Goal: Transaction & Acquisition: Purchase product/service

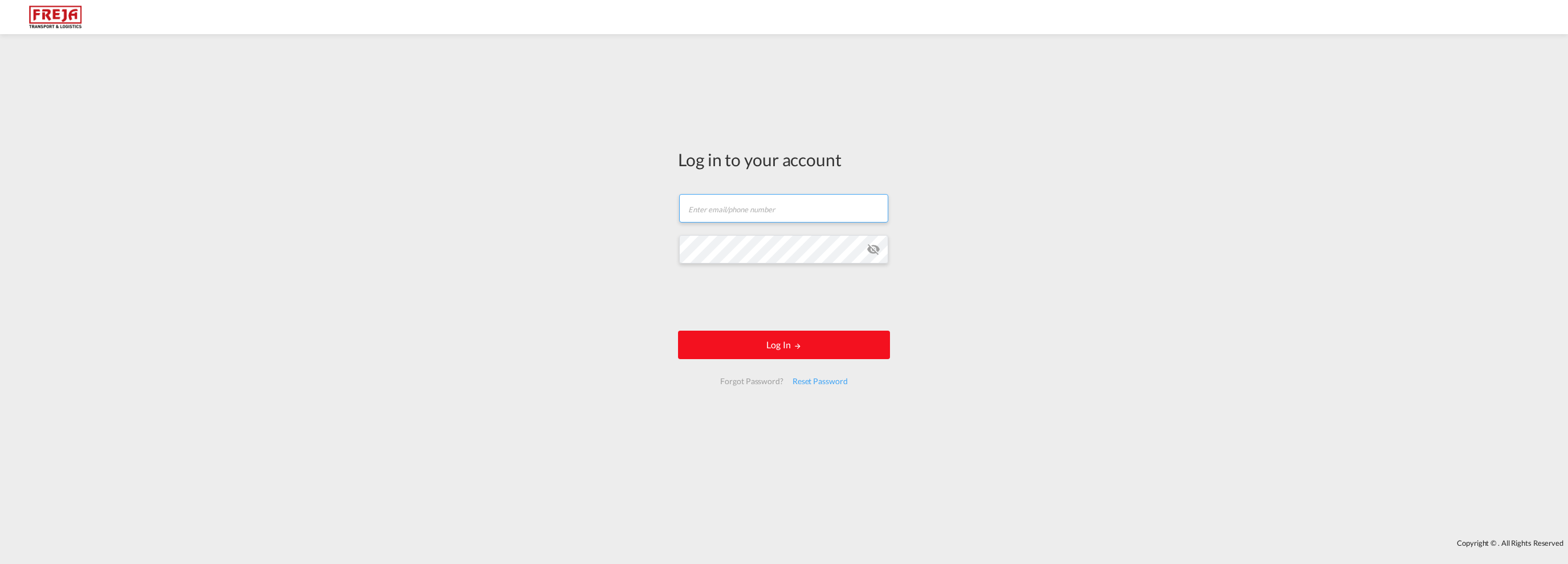
type input "[EMAIL_ADDRESS][DOMAIN_NAME]"
click at [773, 349] on button "Log In" at bounding box center [784, 345] width 212 height 28
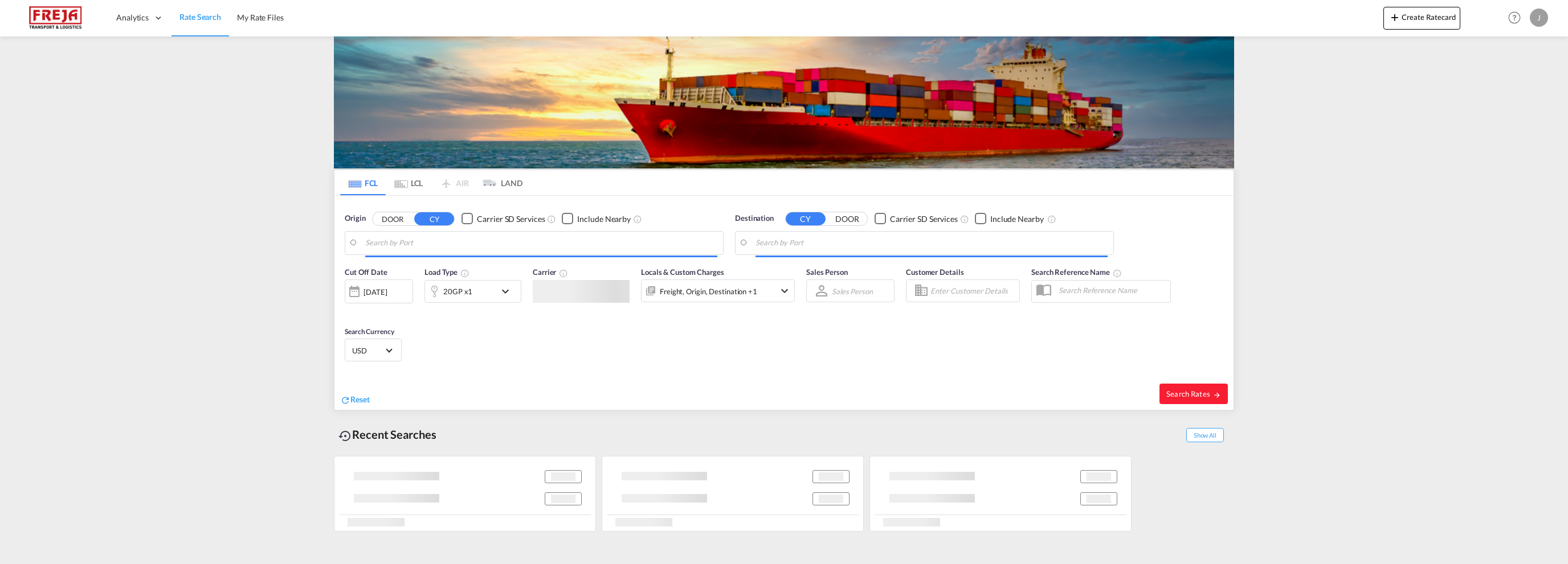
type input "Busan, KRPUS"
type input "[PERSON_NAME], NOMSS"
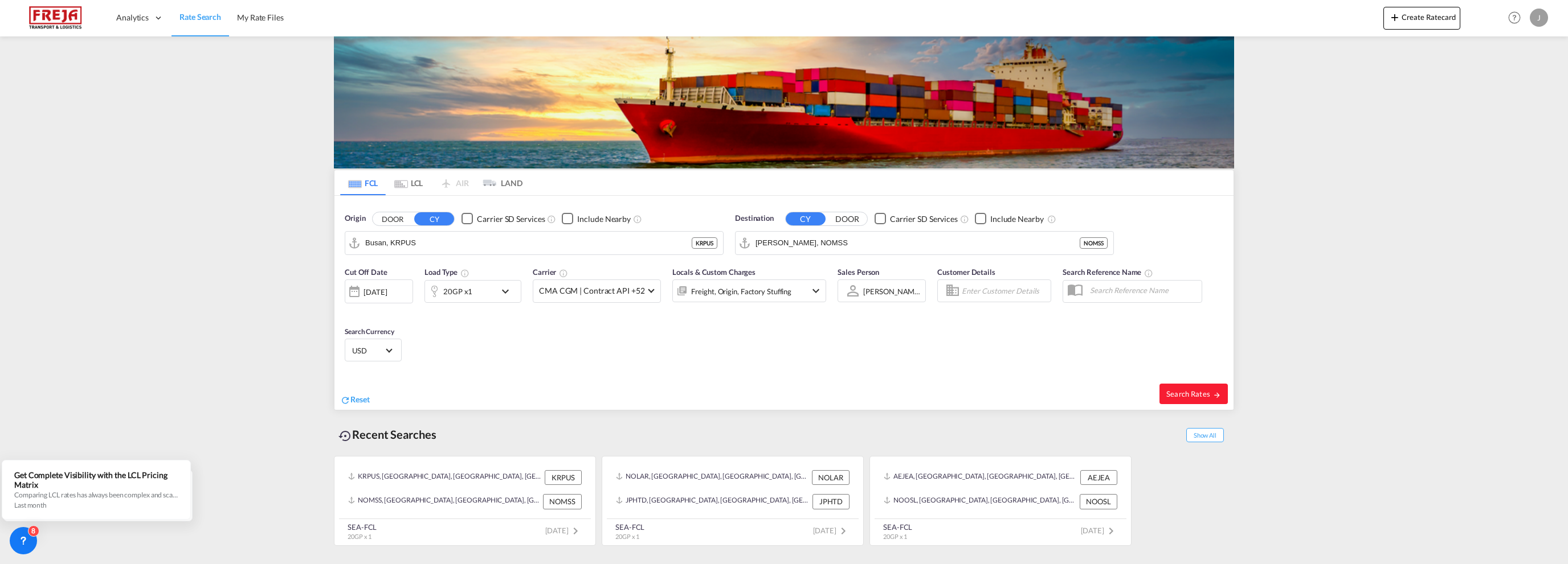
drag, startPoint x: 359, startPoint y: 398, endPoint x: 363, endPoint y: 381, distance: 17.5
click at [359, 398] on span "Reset" at bounding box center [360, 399] width 20 height 9
click at [451, 247] on body "Analytics Reports Dashboard Rate Search My Rate Files Analytics" at bounding box center [784, 282] width 1568 height 564
click at [422, 259] on div "Shanghai [GEOGRAPHIC_DATA] CNSHA" at bounding box center [453, 274] width 216 height 35
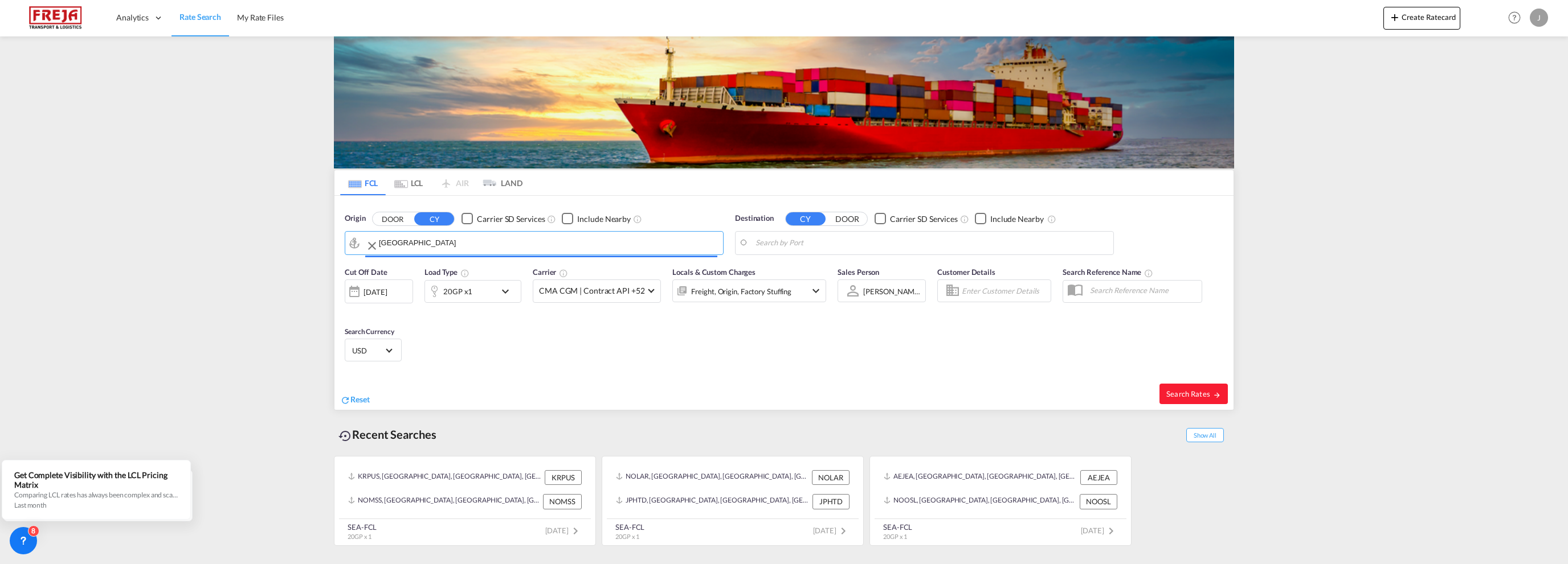
type input "[GEOGRAPHIC_DATA], [GEOGRAPHIC_DATA]"
click at [857, 246] on body "Analytics Reports Dashboard Rate Search My Rate Files Analytics" at bounding box center [784, 282] width 1568 height 564
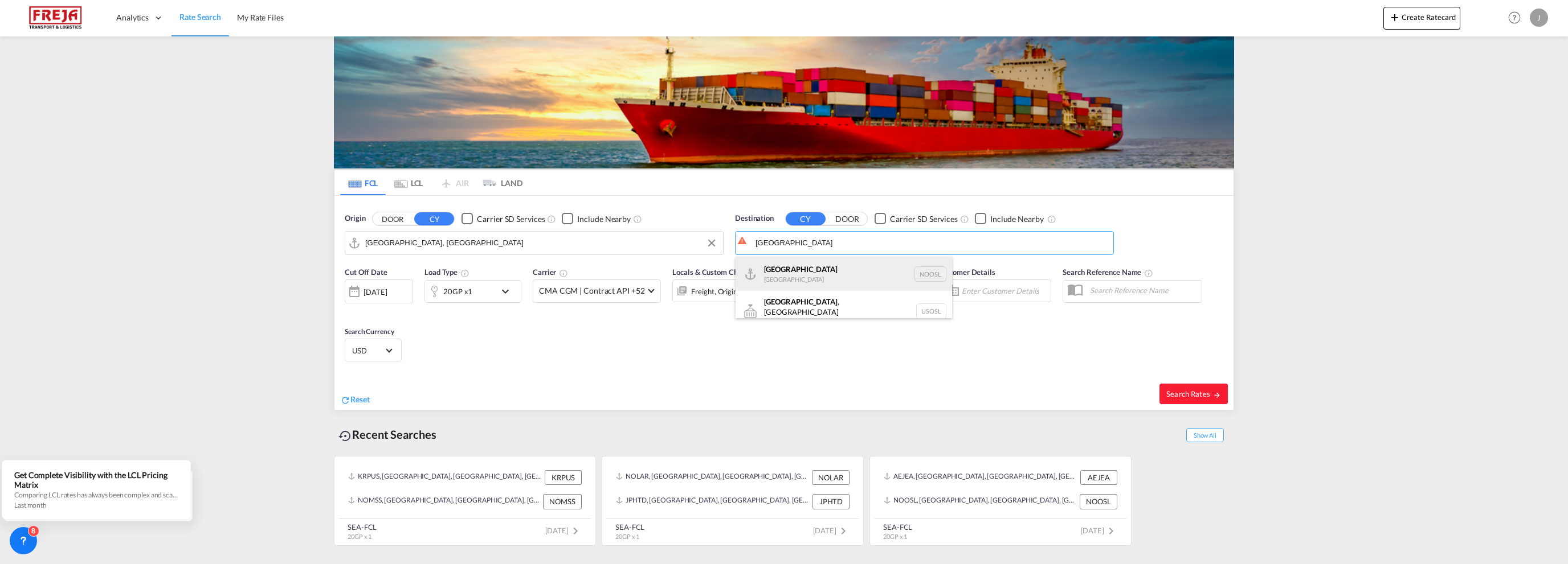
click at [804, 268] on div "[GEOGRAPHIC_DATA] [GEOGRAPHIC_DATA] NOOSL" at bounding box center [843, 274] width 216 height 35
type input "[GEOGRAPHIC_DATA], NOOSL"
click at [386, 288] on div "[DATE]" at bounding box center [375, 292] width 23 height 10
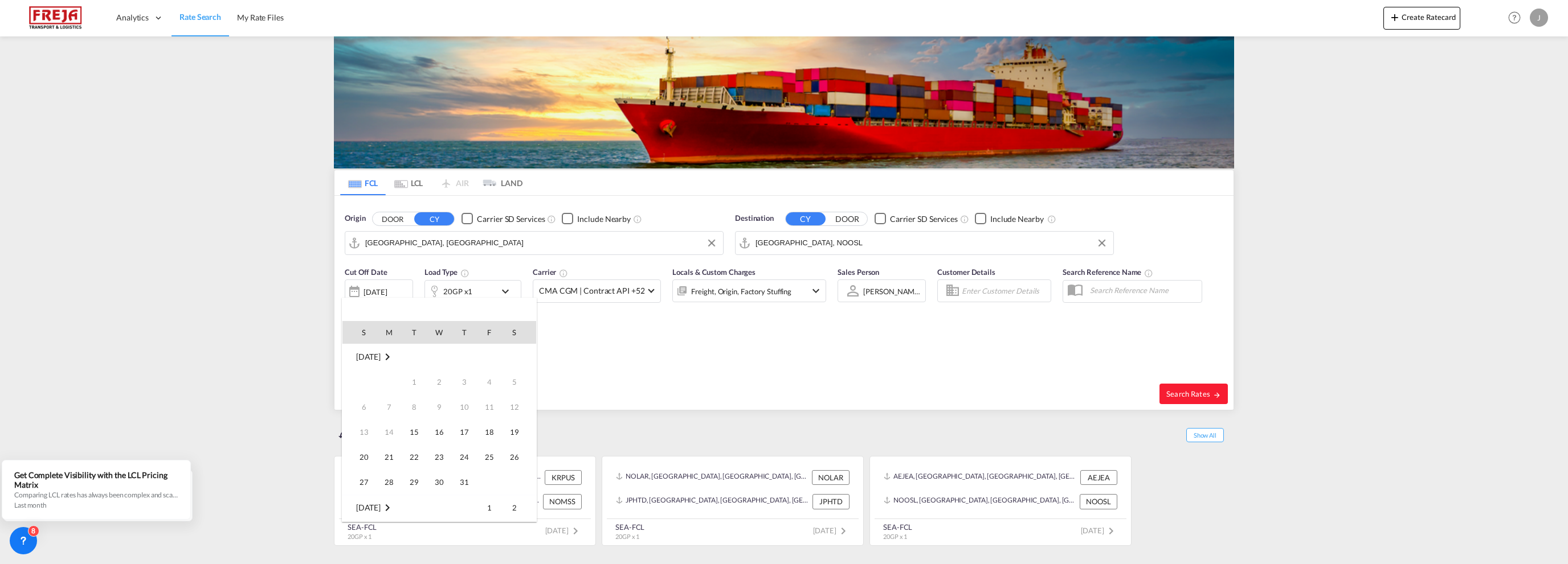
scroll to position [453, 0]
click at [414, 429] on span "21" at bounding box center [414, 432] width 22 height 22
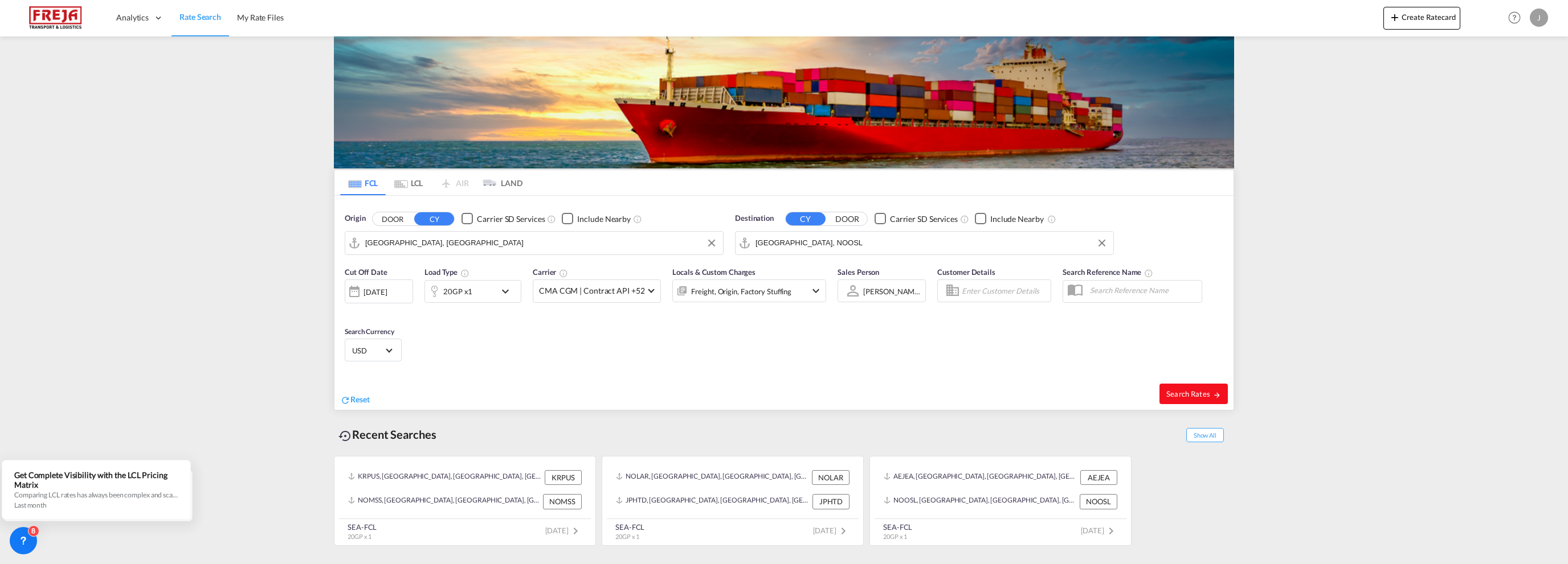
click at [1201, 391] on span "Search Rates" at bounding box center [1194, 395] width 54 height 9
type input "CNSHA to NOOSL / [DATE]"
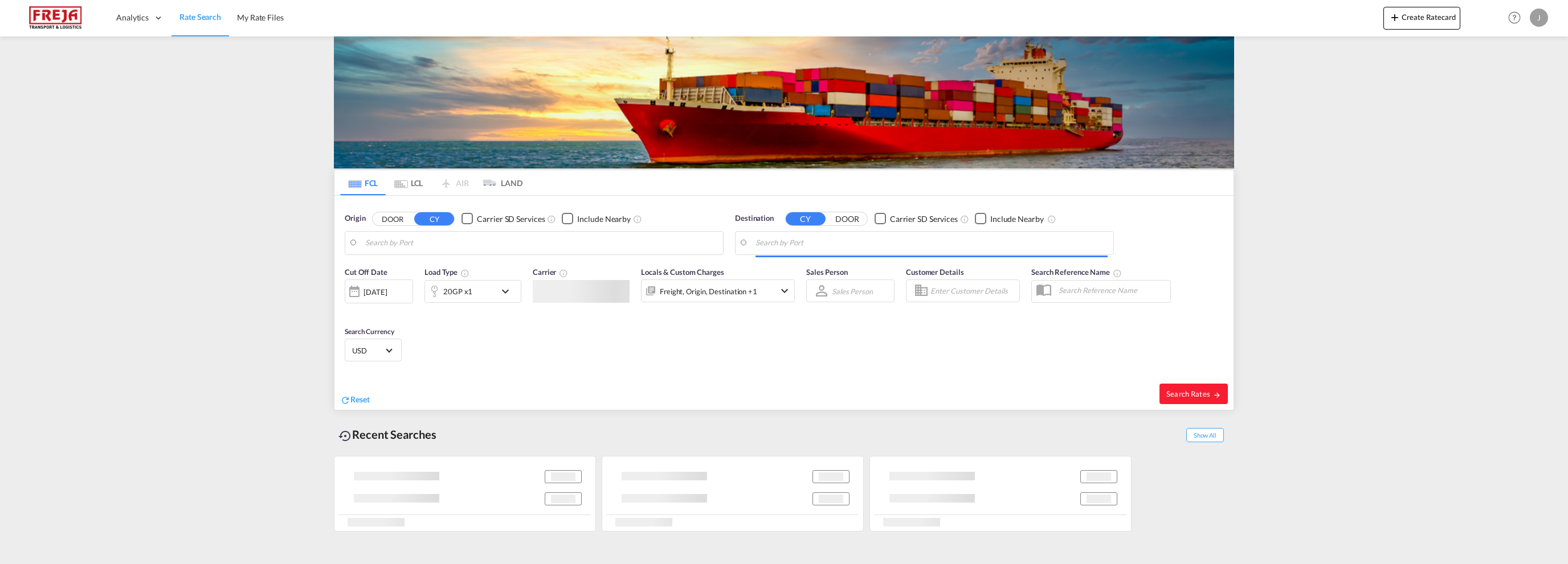
type input "[GEOGRAPHIC_DATA], [GEOGRAPHIC_DATA]"
type input "[GEOGRAPHIC_DATA], NOOSL"
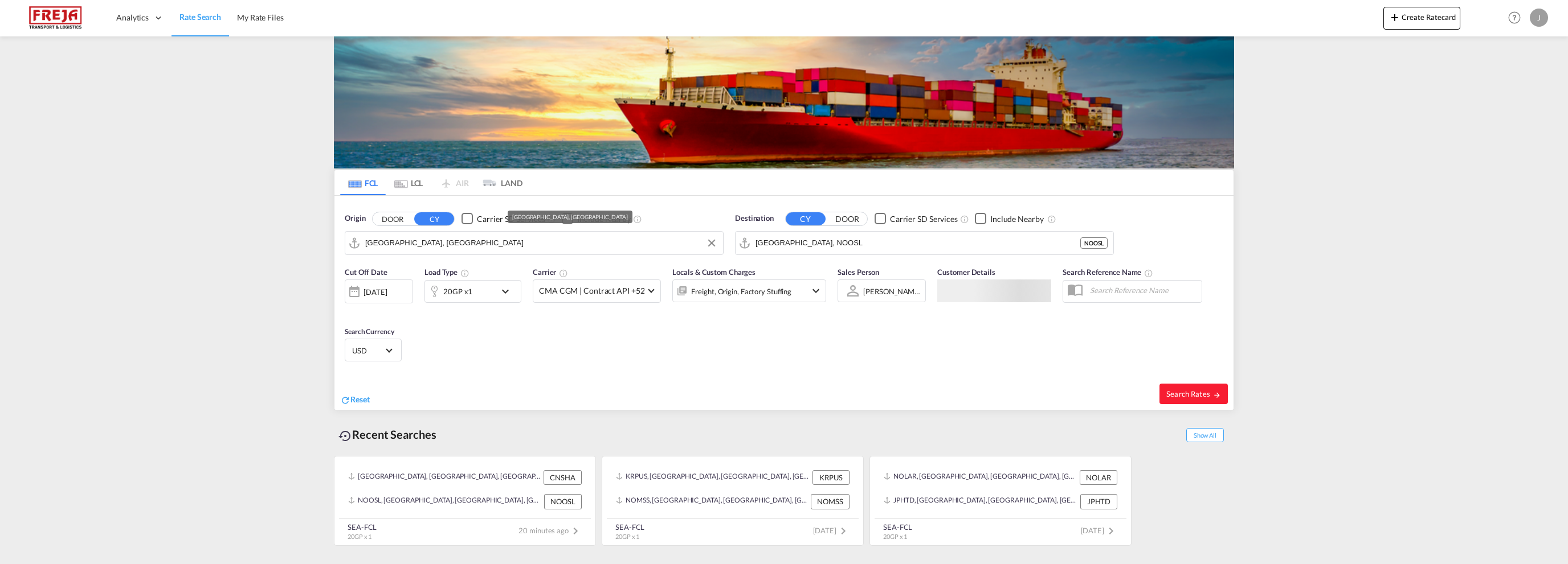
click at [443, 243] on input "[GEOGRAPHIC_DATA], [GEOGRAPHIC_DATA]" at bounding box center [541, 243] width 352 height 17
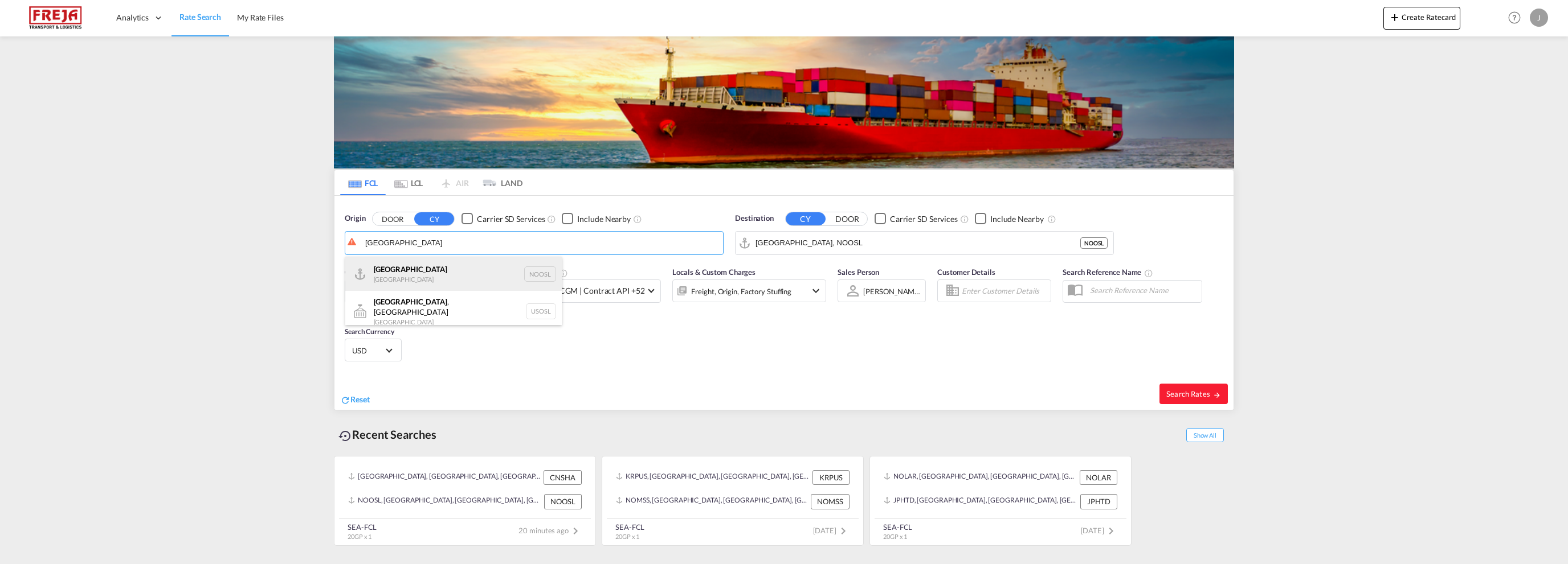
click at [404, 274] on div "Oslo Norway NOOSL" at bounding box center [453, 274] width 216 height 35
type input "[GEOGRAPHIC_DATA], NOOSL"
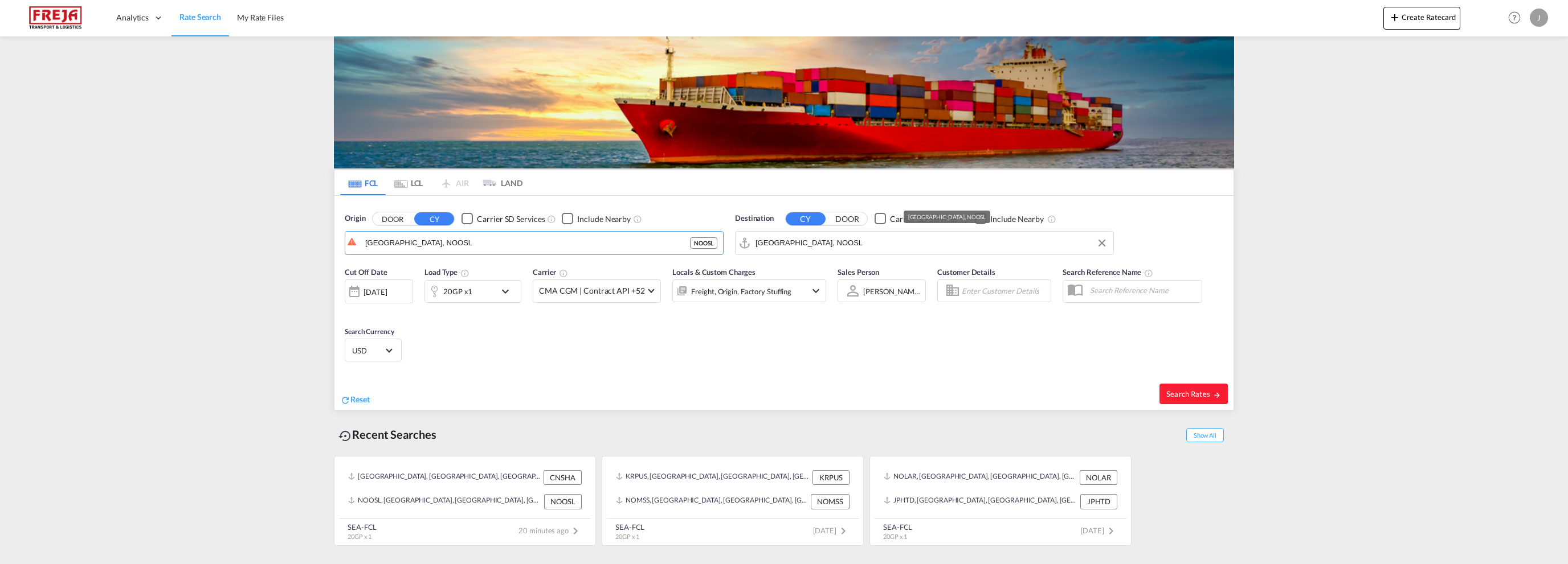
click at [827, 242] on input "[GEOGRAPHIC_DATA], NOOSL" at bounding box center [931, 243] width 352 height 17
click at [797, 265] on div "Gdansk Poland PLGDN" at bounding box center [843, 274] width 216 height 35
type input "Gdansk, PLGDN"
click at [386, 291] on div "[DATE]" at bounding box center [375, 292] width 23 height 10
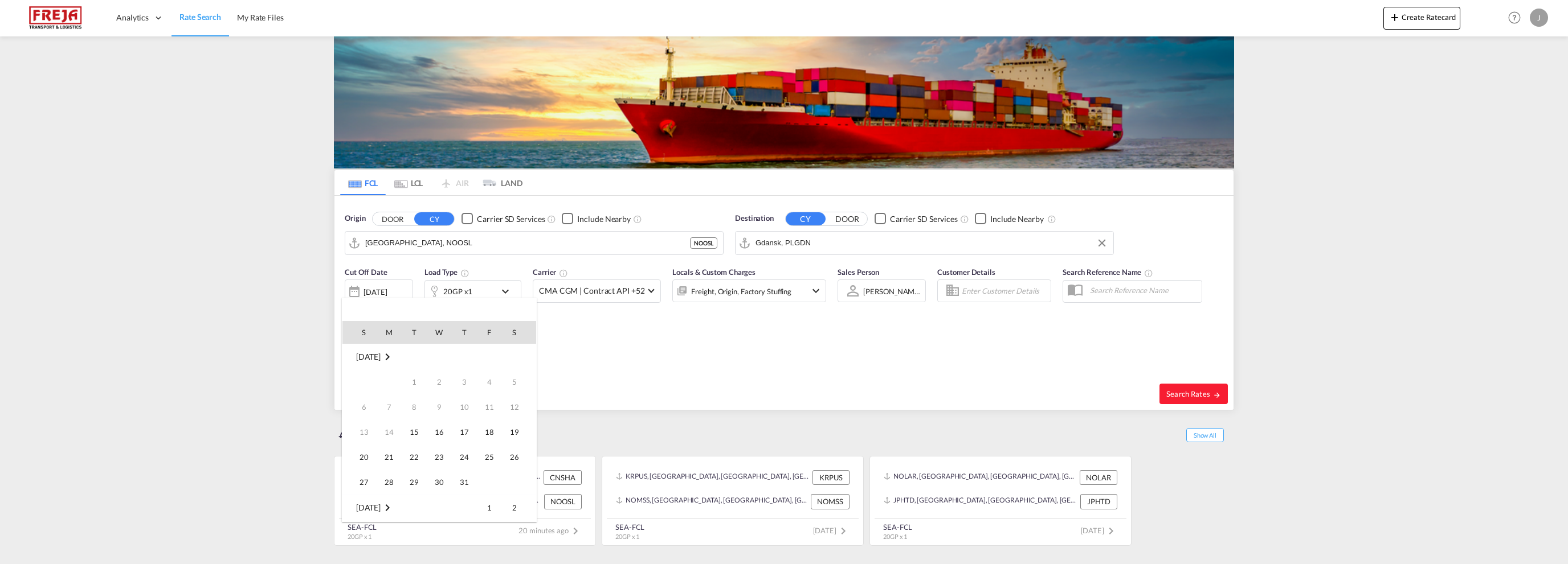
scroll to position [453, 0]
click at [414, 434] on span "21" at bounding box center [414, 432] width 22 height 22
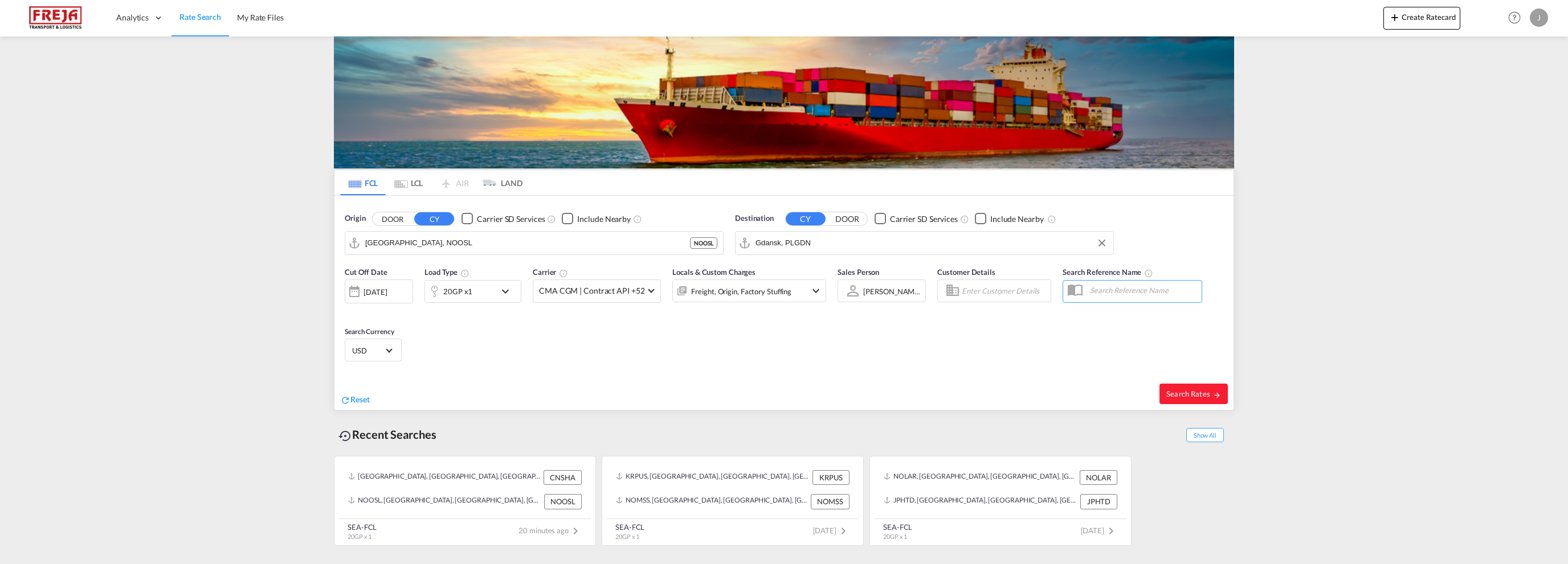
click at [387, 351] on span "Select Currency: $ USDUnited States Dollar" at bounding box center [388, 350] width 7 height 7
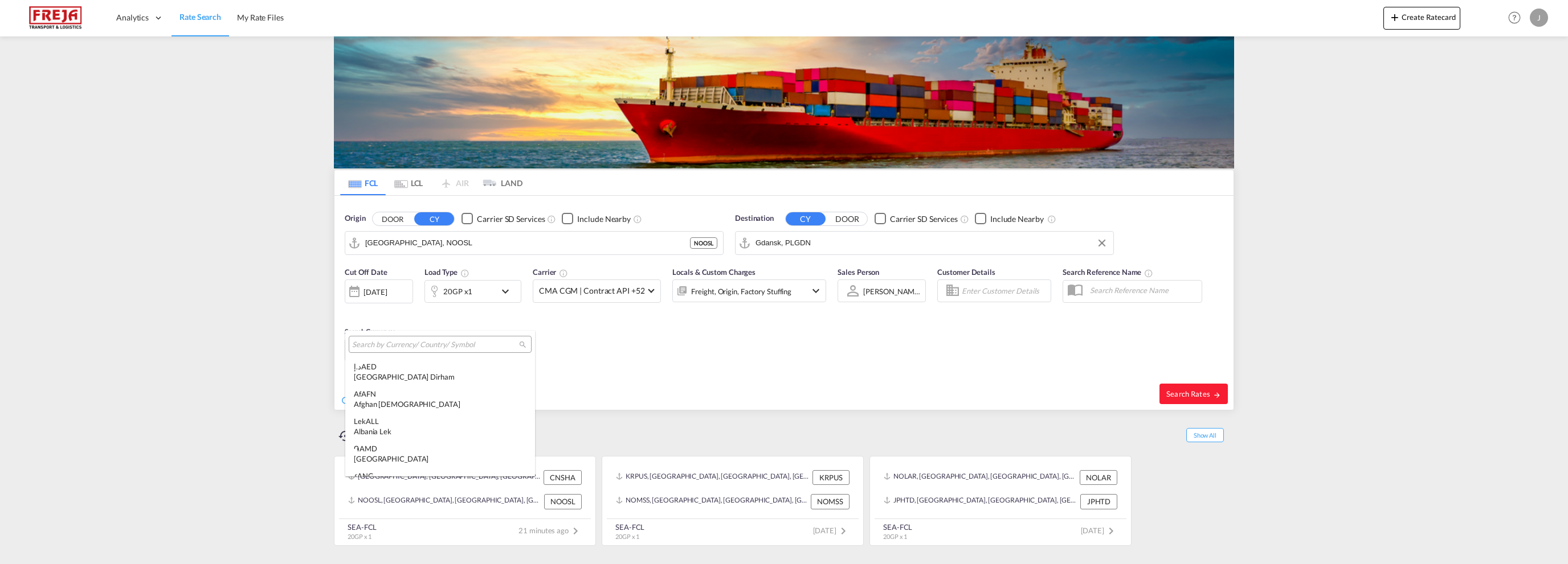
scroll to position [3932, 0]
type md-option "USD"
click at [383, 344] on input "search" at bounding box center [435, 345] width 167 height 10
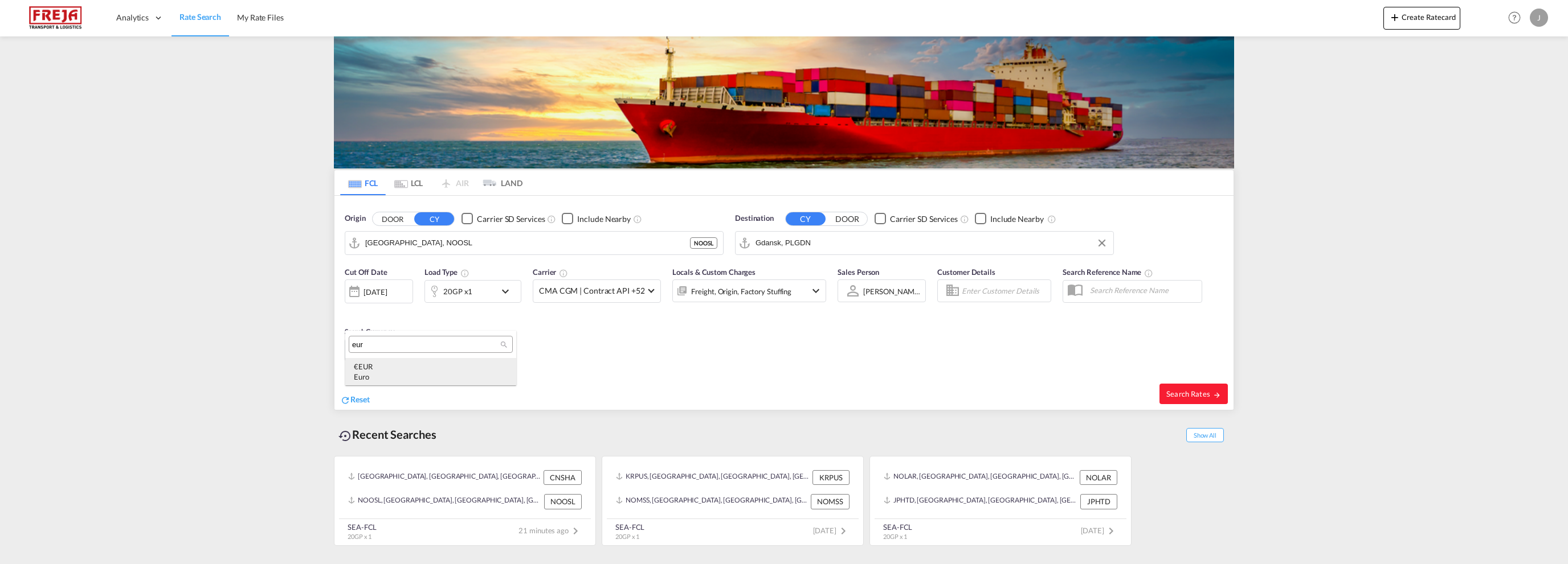
type input "eur"
click at [379, 370] on div "€ EUR Euro" at bounding box center [430, 372] width 153 height 21
click at [1184, 396] on span "Search Rates" at bounding box center [1194, 395] width 54 height 9
type input "NOOSL to PLGDN / 21 Oct 2025"
